Goal: Check status

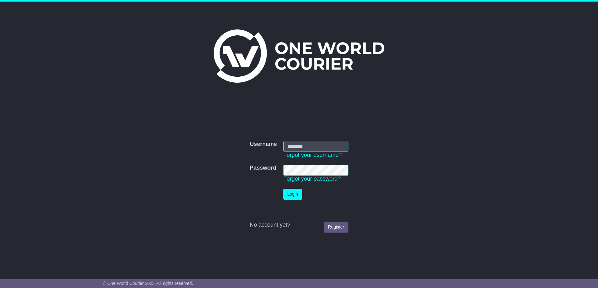
type input "**********"
click at [298, 191] on button "Login" at bounding box center [292, 194] width 19 height 11
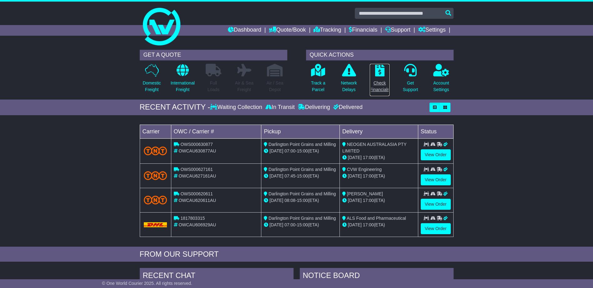
click at [383, 83] on p "Check Financials" at bounding box center [380, 86] width 20 height 13
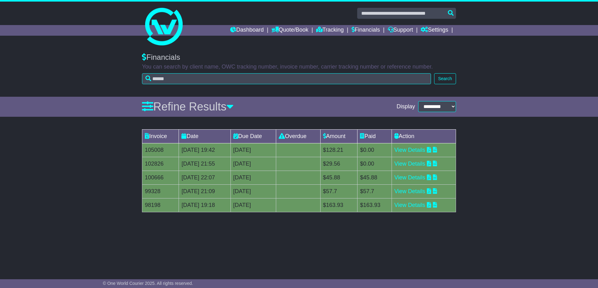
drag, startPoint x: 388, startPoint y: 164, endPoint x: 289, endPoint y: 158, distance: 99.4
click at [289, 158] on tr "102826 17 [DATE] 2025 21:55 [DATE] 0 day(s) Payment In Process $29.56 $0.00 Vie…" at bounding box center [299, 164] width 314 height 14
click at [276, 158] on td "[DATE]" at bounding box center [253, 164] width 45 height 14
click at [358, 147] on td "$128.21" at bounding box center [338, 150] width 37 height 14
click at [425, 149] on link "View Details" at bounding box center [409, 150] width 31 height 6
